Goal: Task Accomplishment & Management: Manage account settings

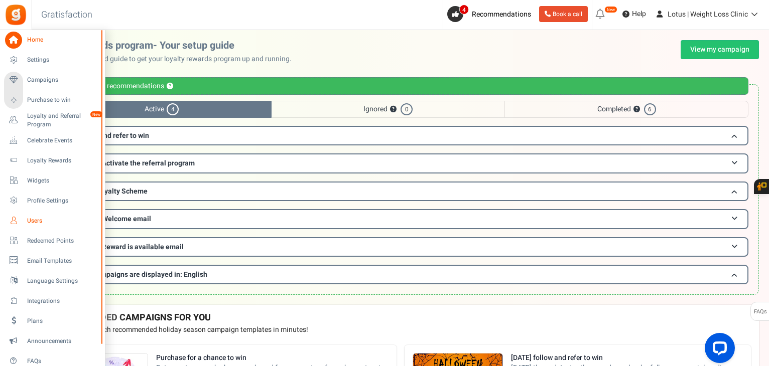
click at [36, 221] on span "Users" at bounding box center [62, 221] width 70 height 9
click at [34, 217] on span "Users" at bounding box center [62, 221] width 70 height 9
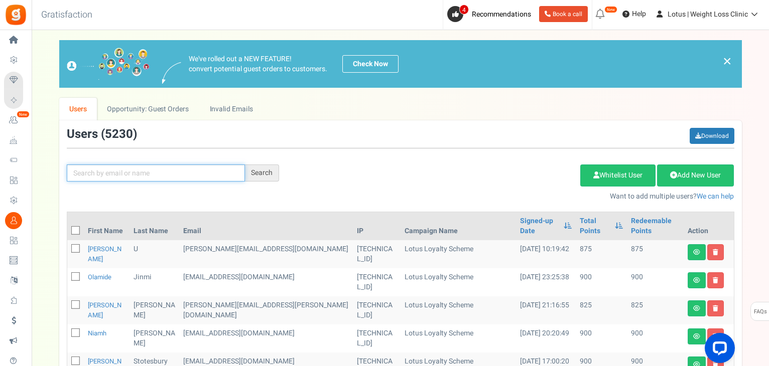
click at [100, 176] on input "text" at bounding box center [156, 173] width 178 height 17
paste input "[PERSON_NAME][EMAIL_ADDRESS][DOMAIN_NAME]"
type input "[PERSON_NAME][EMAIL_ADDRESS][DOMAIN_NAME]"
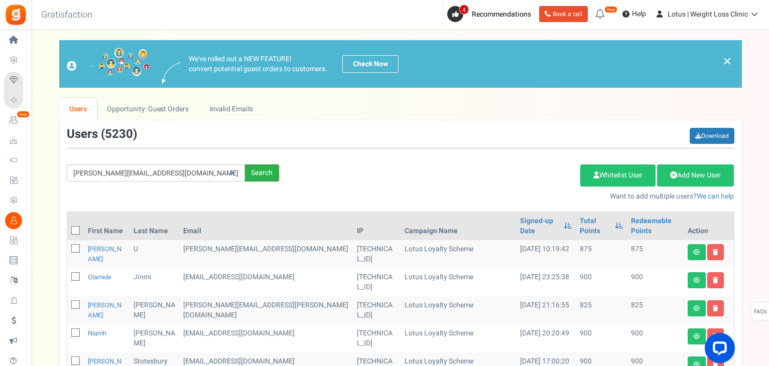
click at [262, 176] on div "Search" at bounding box center [262, 173] width 34 height 17
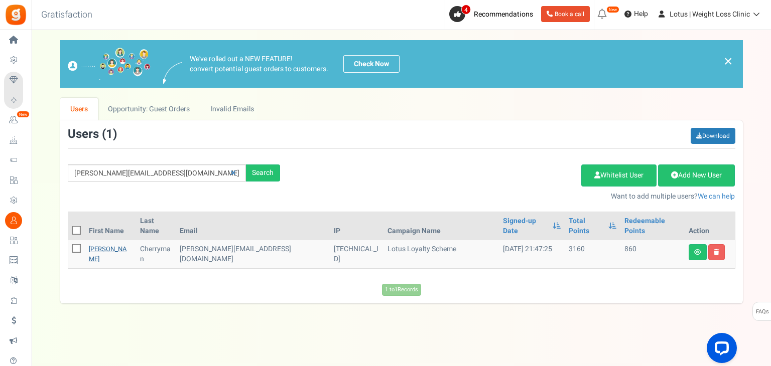
click at [94, 244] on link "[PERSON_NAME]" at bounding box center [108, 254] width 38 height 20
